Goal: Information Seeking & Learning: Understand process/instructions

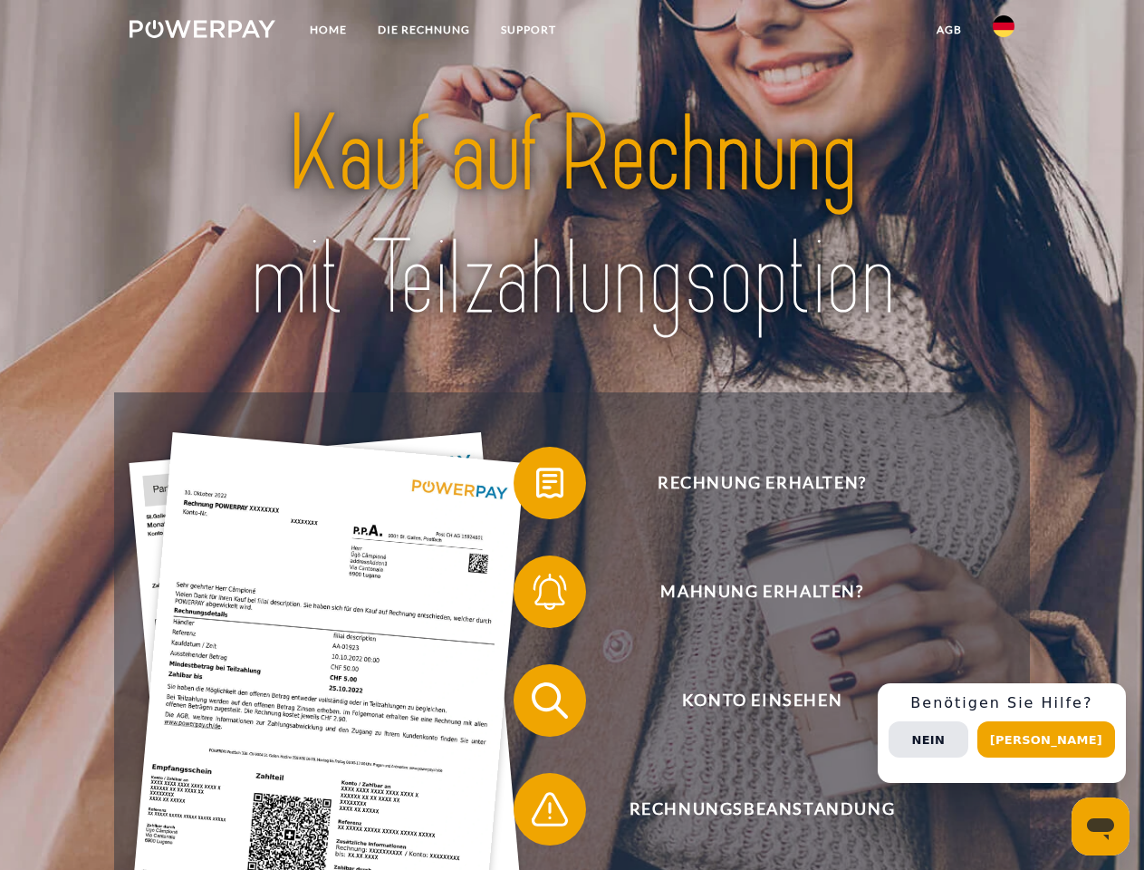
click at [202, 32] on img at bounding box center [203, 29] width 146 height 18
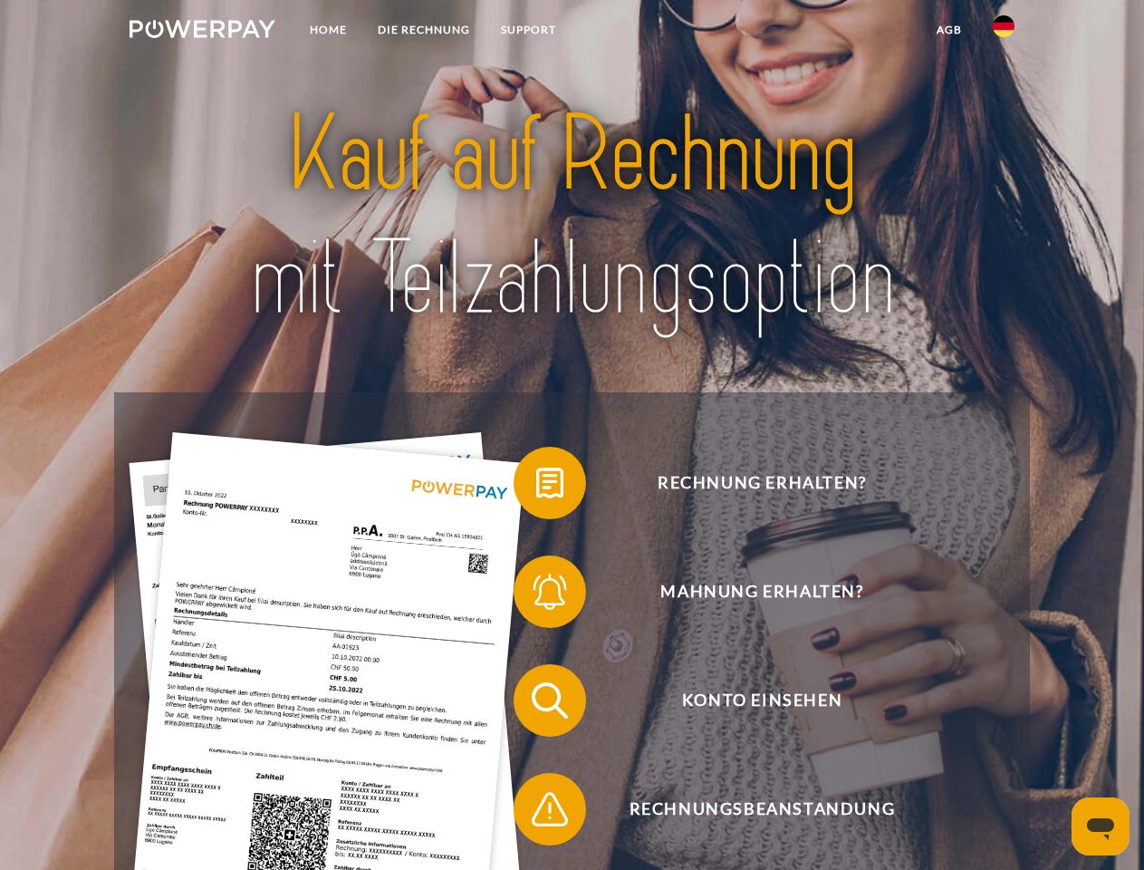
click at [1004, 32] on img at bounding box center [1004, 26] width 22 height 22
click at [949, 30] on link "agb" at bounding box center [950, 30] width 56 height 33
click at [536, 487] on span at bounding box center [523, 483] width 91 height 91
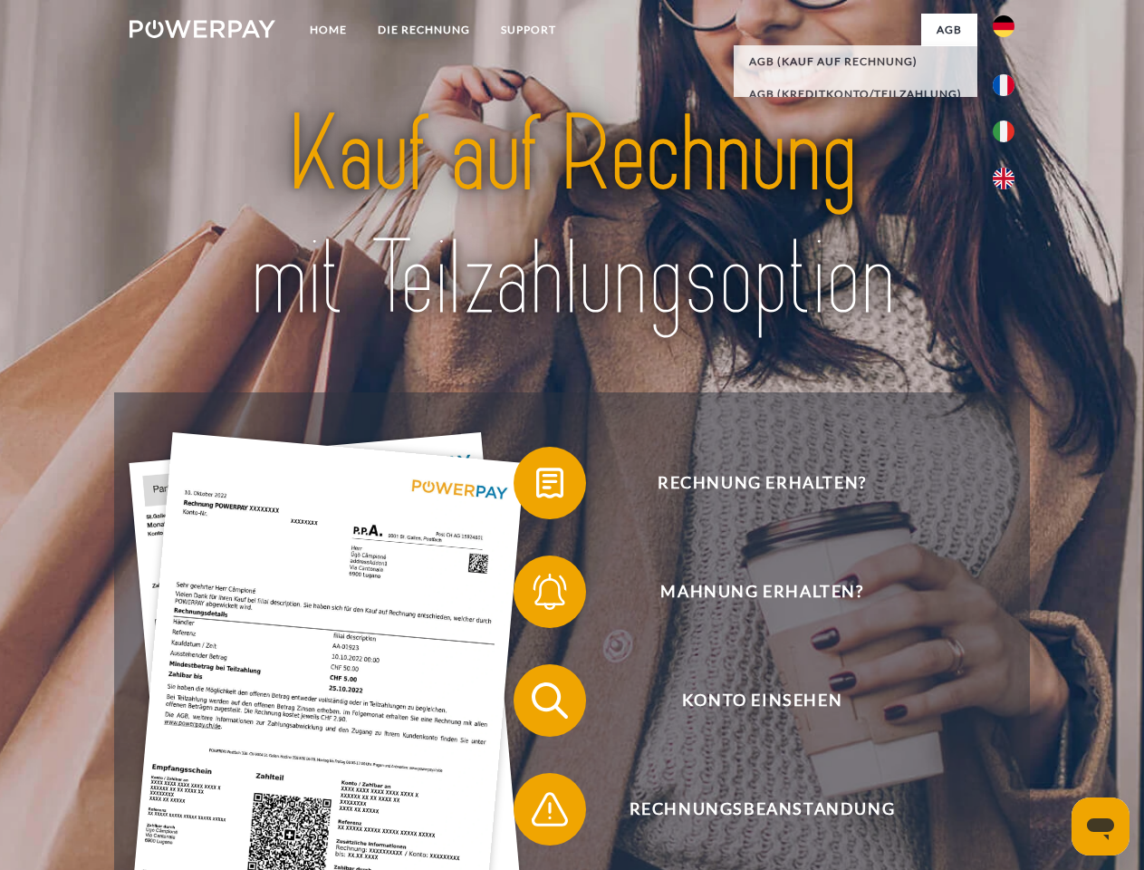
click at [536, 595] on span at bounding box center [523, 591] width 91 height 91
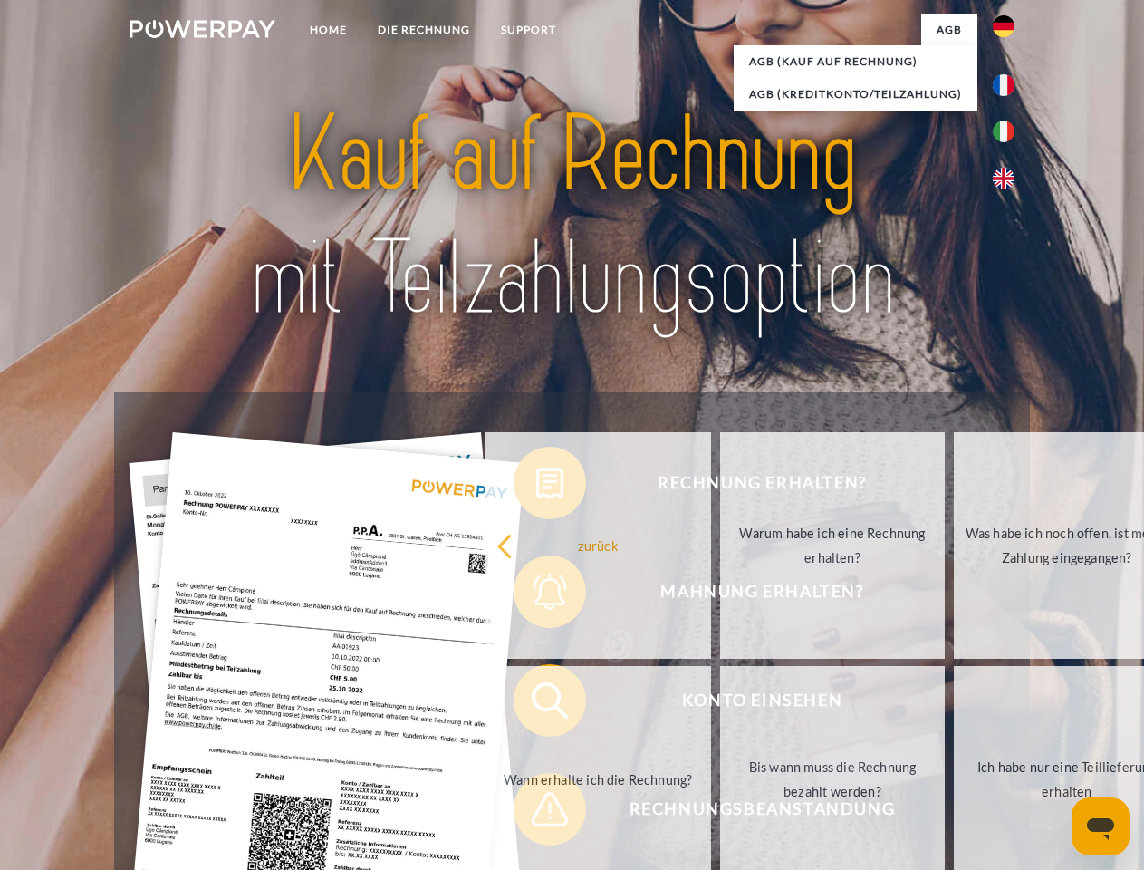
click at [720, 704] on link "Bis wann muss die Rechnung bezahlt werden?" at bounding box center [833, 779] width 226 height 227
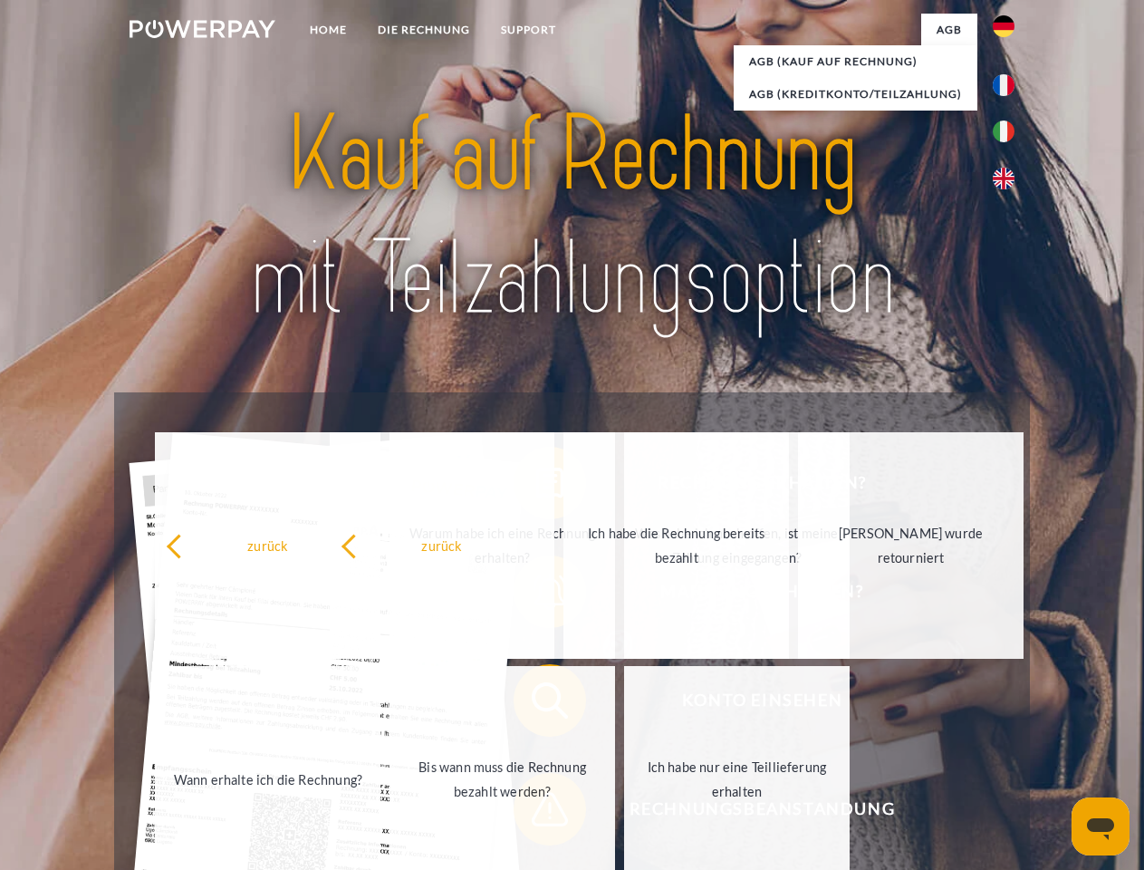
click at [536, 813] on span at bounding box center [523, 809] width 91 height 91
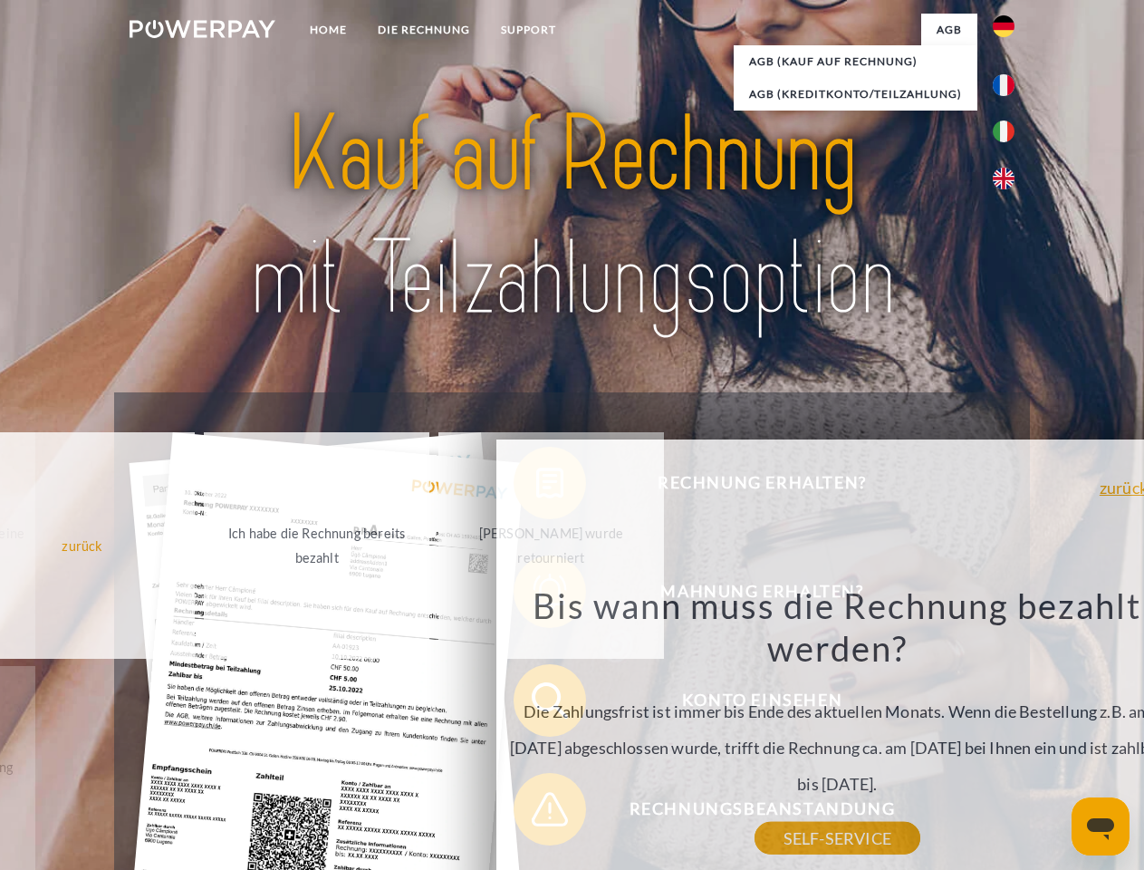
click at [1009, 733] on div "Rechnung erhalten? Mahnung erhalten? Konto einsehen" at bounding box center [571, 754] width 915 height 725
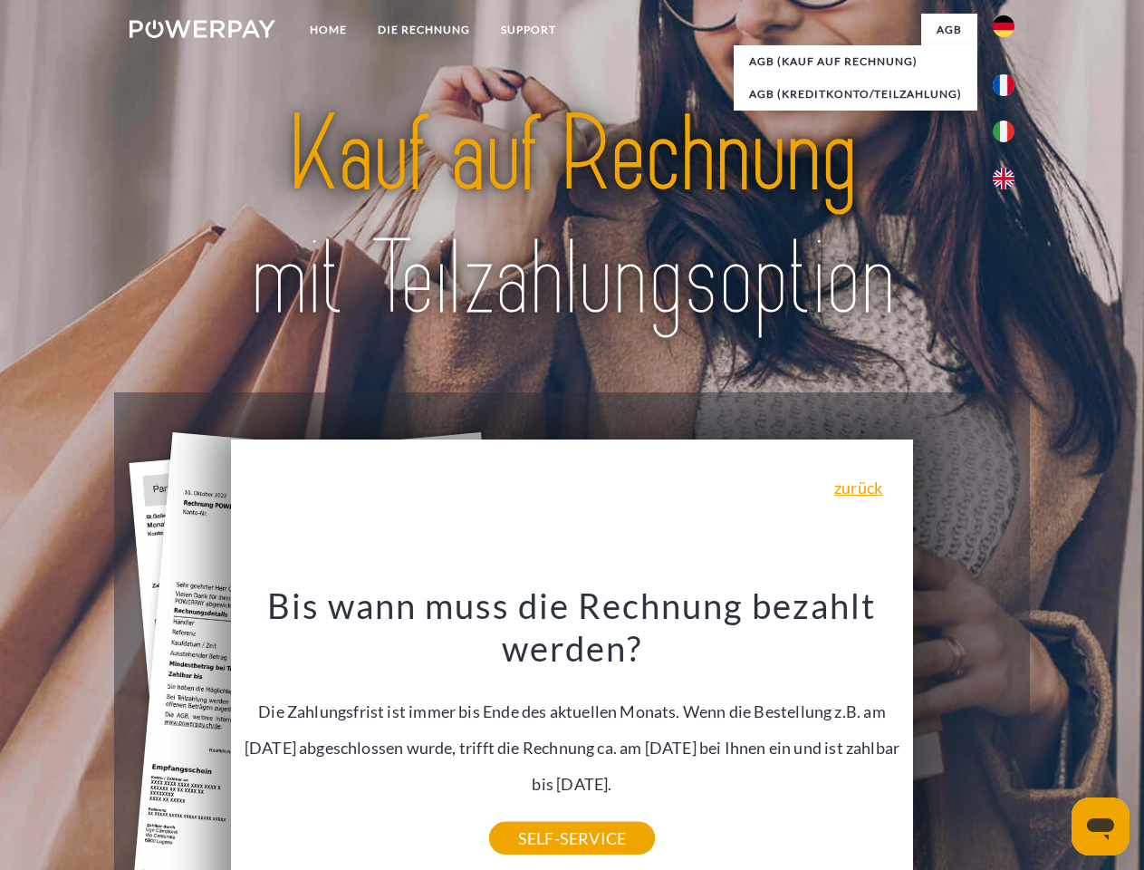
click at [964, 737] on span "Konto einsehen" at bounding box center [762, 700] width 444 height 72
click at [1053, 739] on header "Home DIE RECHNUNG SUPPORT" at bounding box center [572, 625] width 1144 height 1251
